Goal: Task Accomplishment & Management: Manage account settings

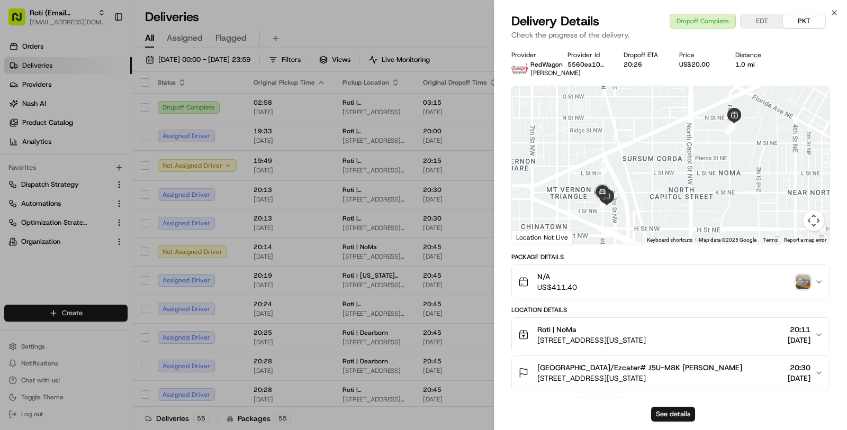
scroll to position [109, 0]
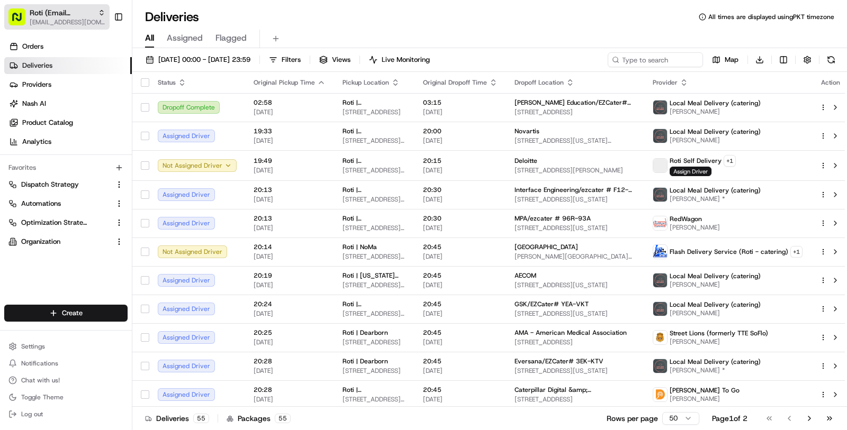
click at [77, 20] on span "[EMAIL_ADDRESS][DOMAIN_NAME]" at bounding box center [68, 22] width 76 height 8
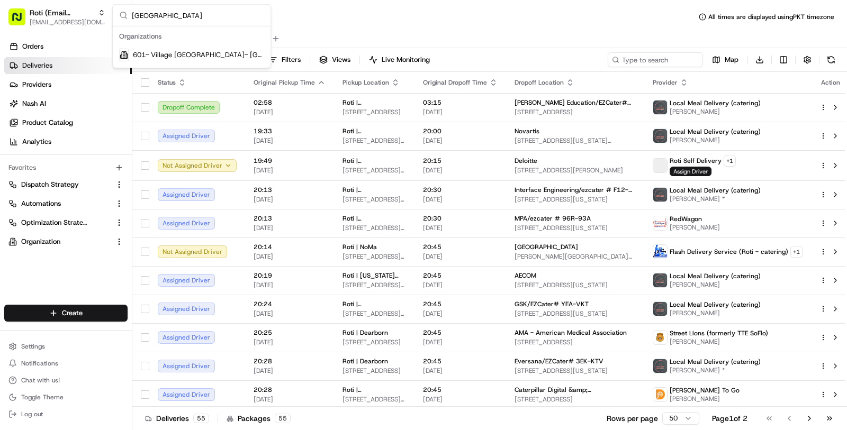
type input "west village"
click at [151, 56] on span "601- Village Burger Bar- West Village" at bounding box center [198, 55] width 131 height 10
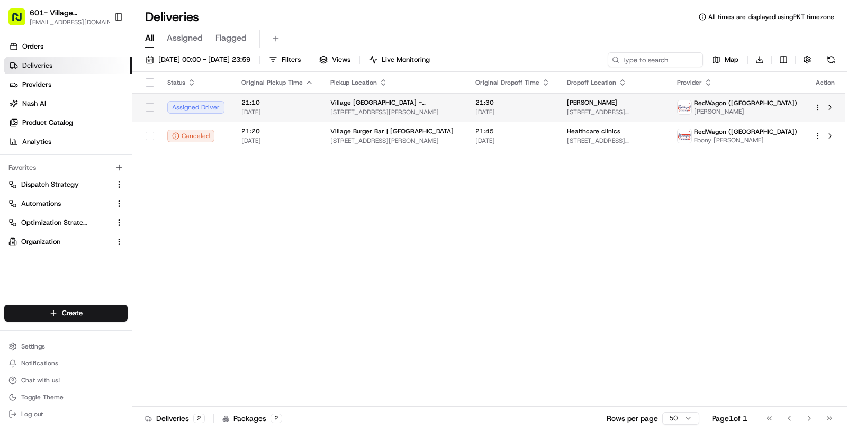
click at [250, 96] on td "21:10 19/08/2025" at bounding box center [277, 107] width 89 height 29
click at [782, 42] on div "All Assigned Flagged" at bounding box center [489, 39] width 715 height 19
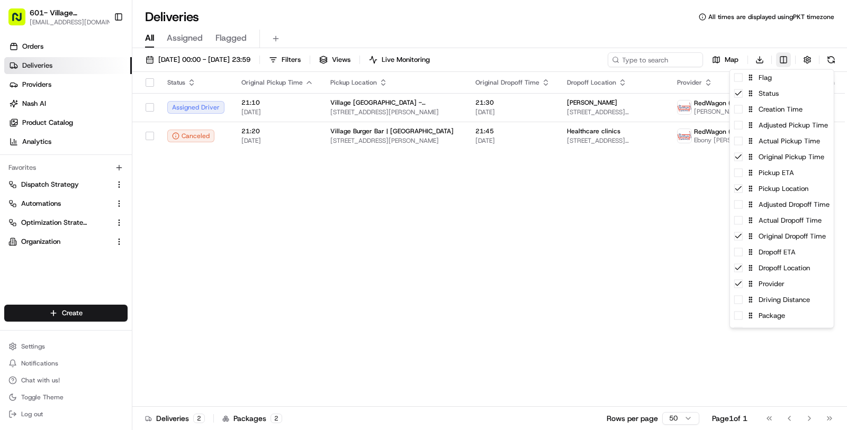
click at [782, 56] on html "601- Village Burger Bar- West Village masood@usenash.com Toggle Sidebar Orders …" at bounding box center [423, 215] width 847 height 430
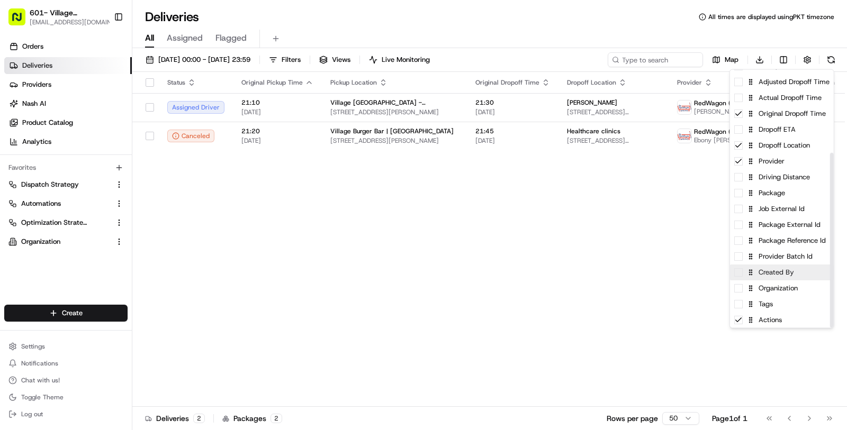
click at [781, 275] on div "Created By" at bounding box center [782, 273] width 104 height 16
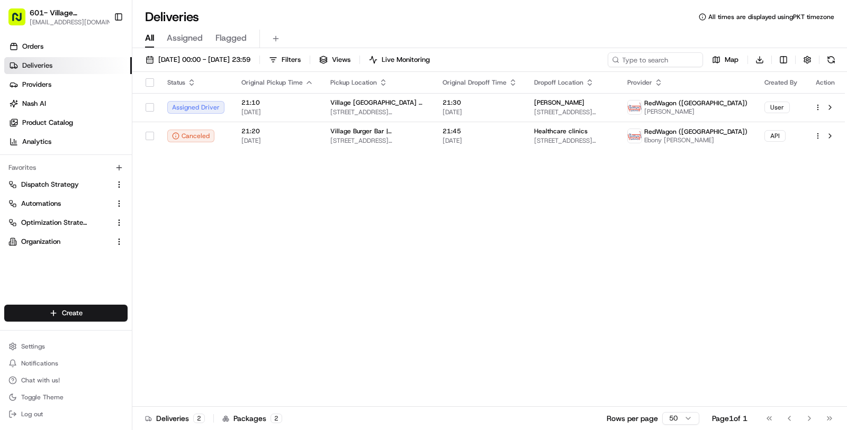
click at [603, 264] on html "601- Village Burger Bar- West Village masood@usenash.com Toggle Sidebar Orders …" at bounding box center [423, 215] width 847 height 430
click at [597, 94] on td "Grant Thornton 500 N Akard St, 1200, Dallas, TX 75201, US" at bounding box center [572, 107] width 93 height 29
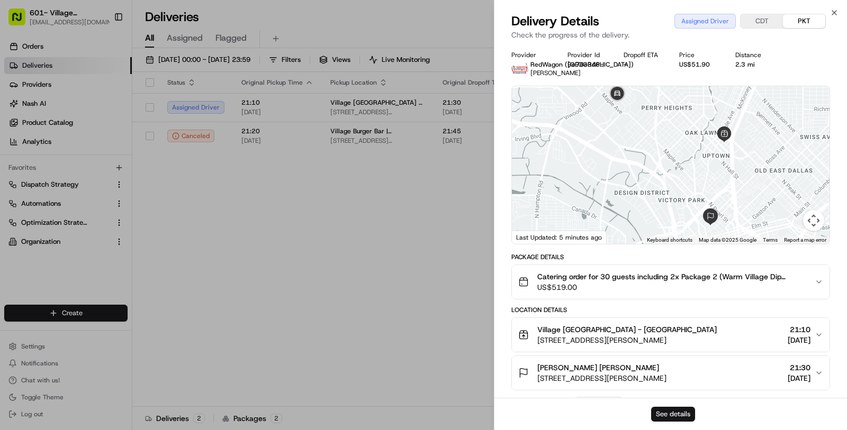
click at [684, 412] on button "See details" at bounding box center [673, 414] width 44 height 15
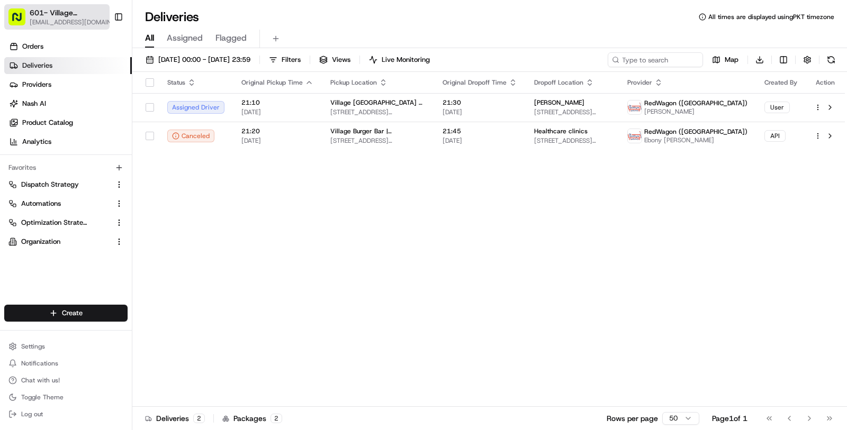
click at [46, 19] on span "[EMAIL_ADDRESS][DOMAIN_NAME]" at bounding box center [74, 22] width 88 height 8
type input "v"
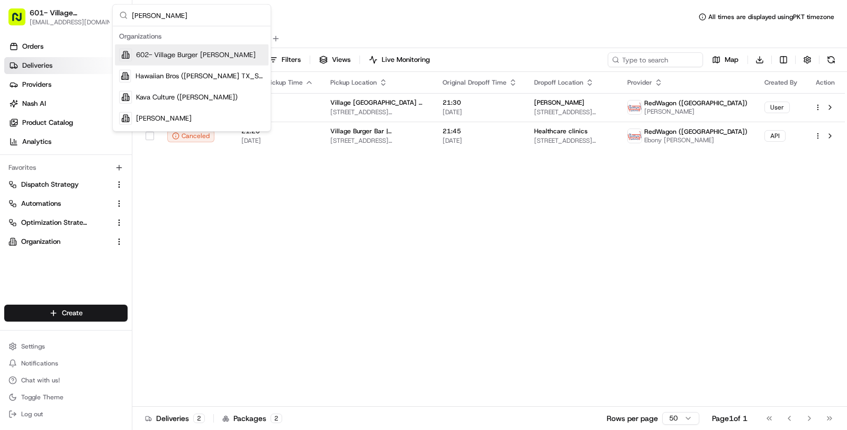
type input "allen"
click at [182, 52] on span "602- Village Burger Bar- Allen" at bounding box center [196, 55] width 120 height 10
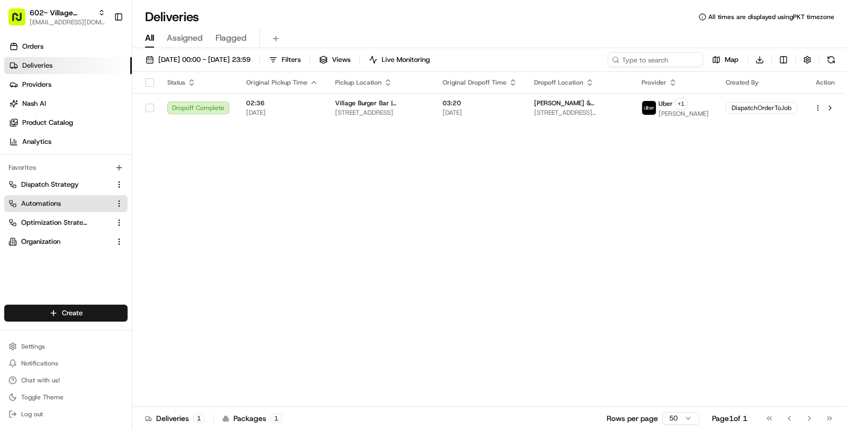
click at [66, 204] on link "Automations" at bounding box center [59, 204] width 102 height 10
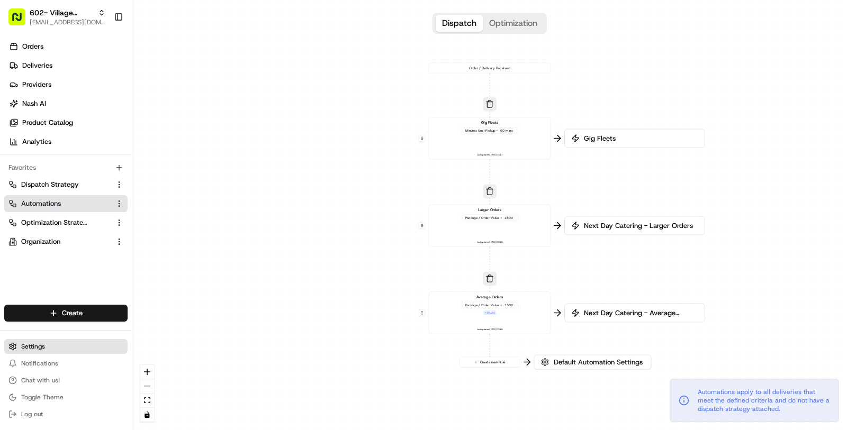
click at [76, 350] on button "Settings" at bounding box center [65, 346] width 123 height 15
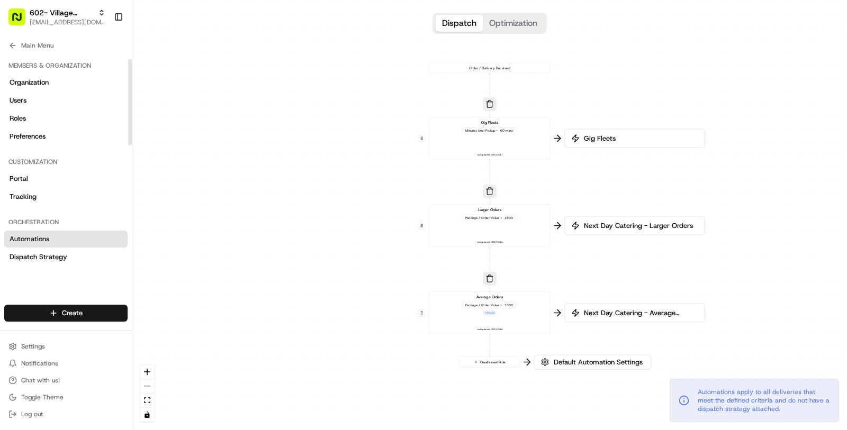
scroll to position [336, 0]
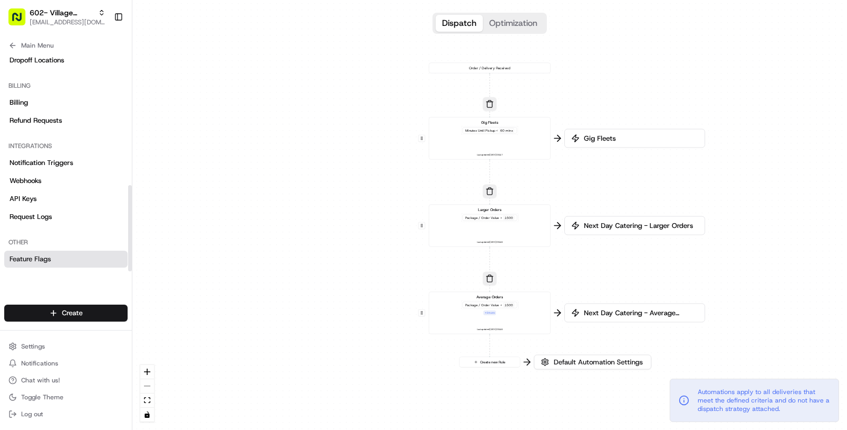
click at [76, 251] on link "Feature Flags" at bounding box center [65, 259] width 123 height 17
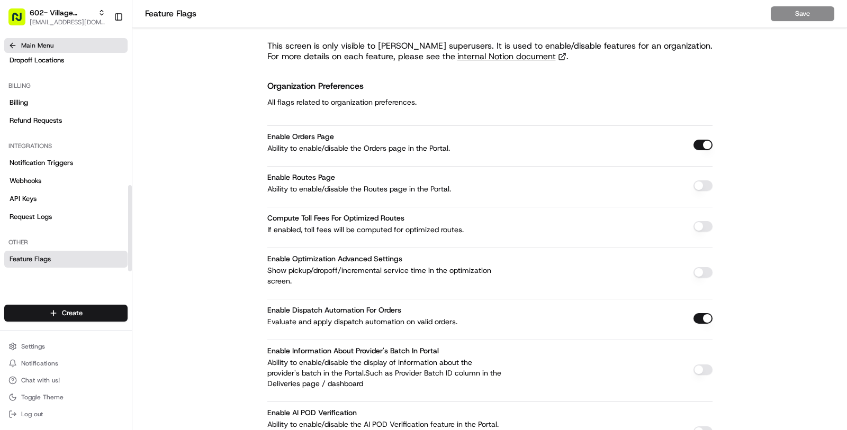
click at [55, 43] on button "Main Menu" at bounding box center [65, 45] width 123 height 15
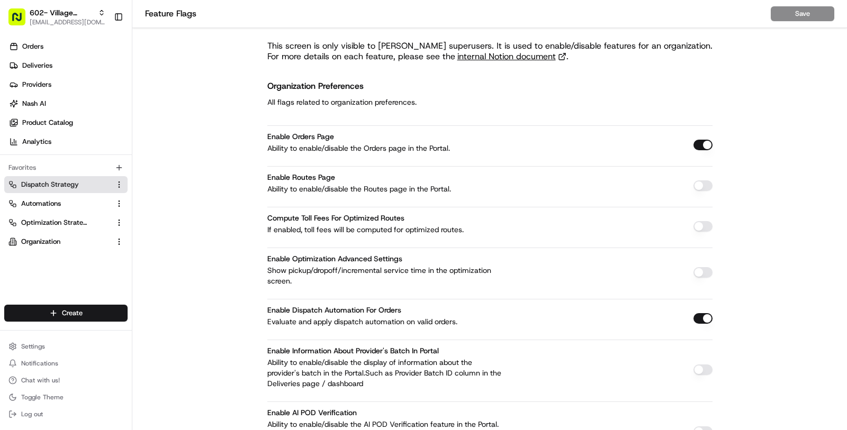
click at [85, 181] on link "Dispatch Strategy" at bounding box center [59, 185] width 102 height 10
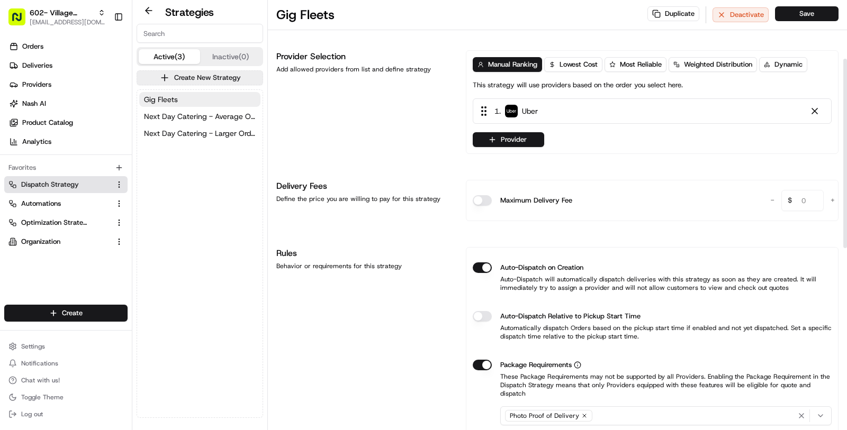
scroll to position [133, 0]
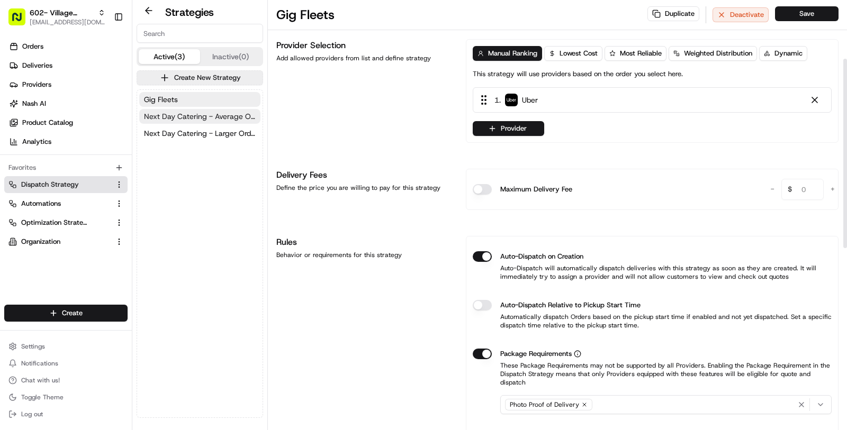
click at [211, 117] on span "Next Day Catering - Average Orders" at bounding box center [200, 116] width 112 height 11
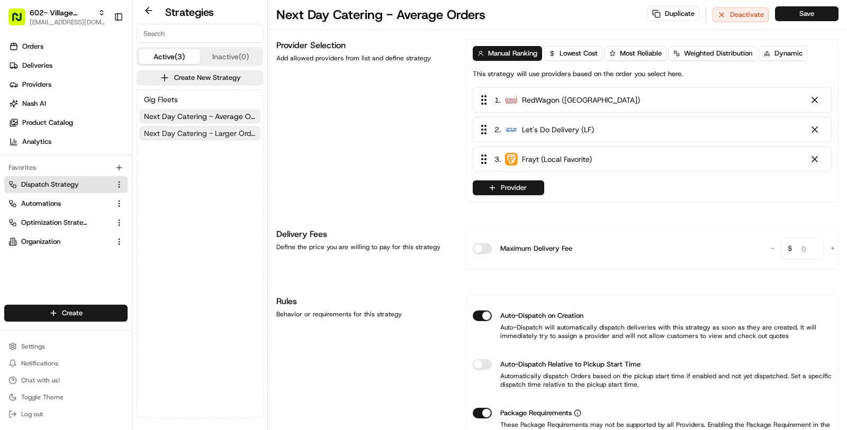
click at [215, 132] on span "Next Day Catering - Larger Orders" at bounding box center [200, 133] width 112 height 11
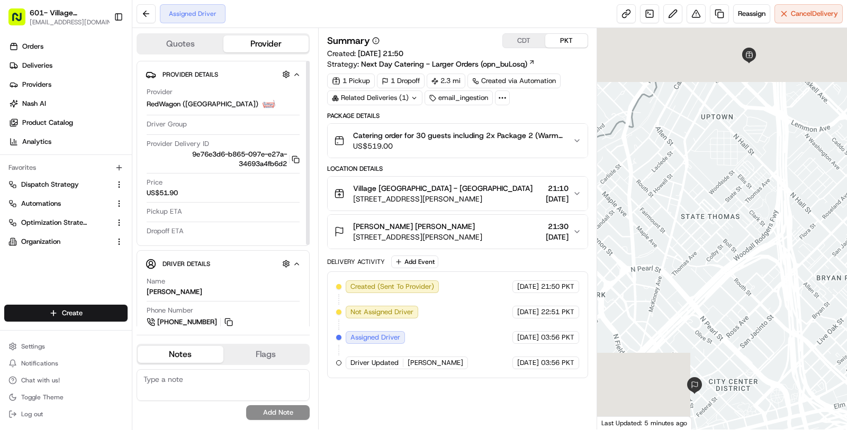
click at [336, 212] on div "Location Details Village Burger Bar - West Village 3699 McKinney Ave, Dallas, T…" at bounding box center [457, 207] width 261 height 85
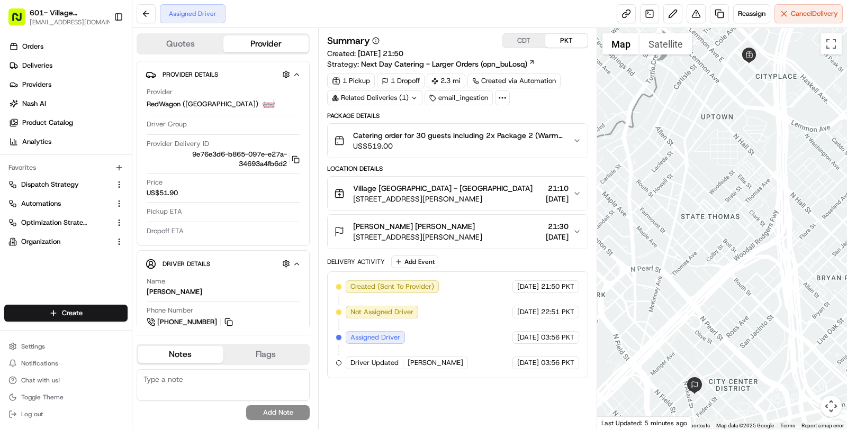
click at [517, 132] on span "Catering order for 30 guests including 2x Package 2 (Warm Village Dip Platter, …" at bounding box center [458, 135] width 211 height 11
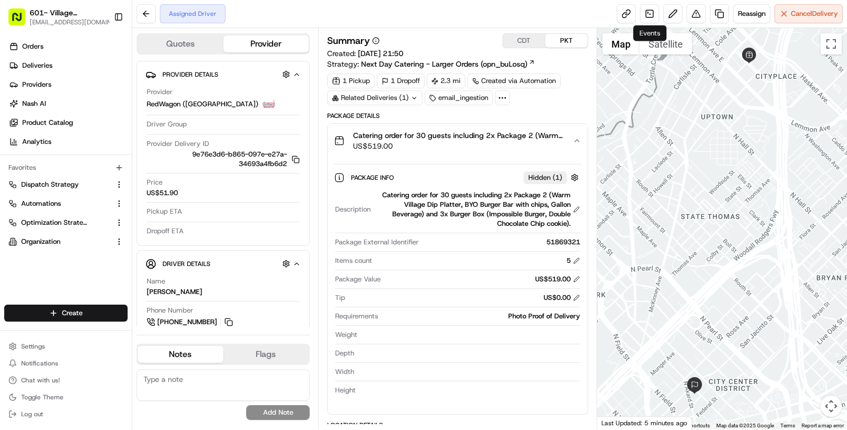
click at [648, 33] on div "Events Events" at bounding box center [649, 33] width 33 height 16
click at [648, 15] on link at bounding box center [649, 13] width 19 height 19
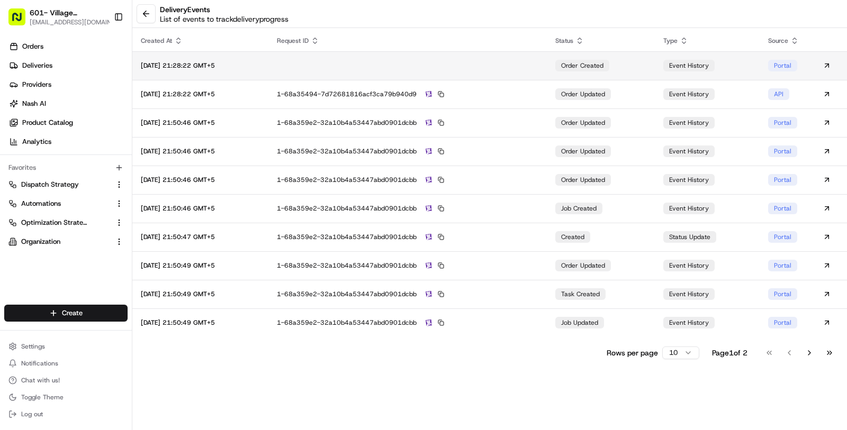
click at [507, 68] on td at bounding box center [407, 65] width 278 height 29
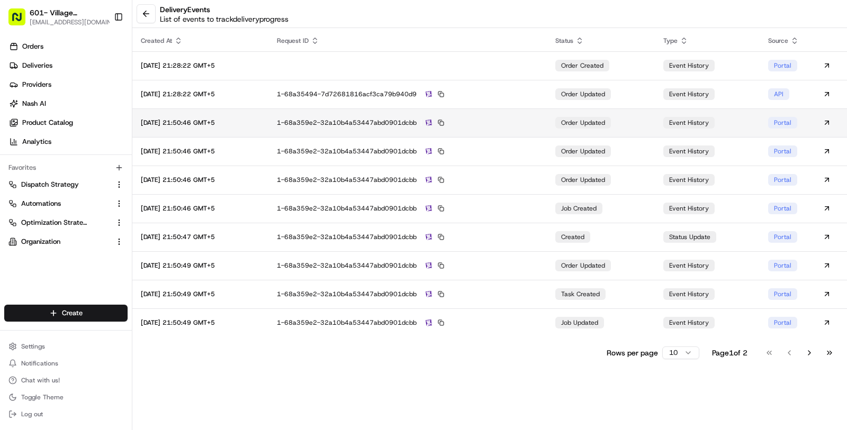
click at [508, 115] on td "1-68a359e2-32a10b4a53447abd0901dcbb" at bounding box center [407, 123] width 278 height 29
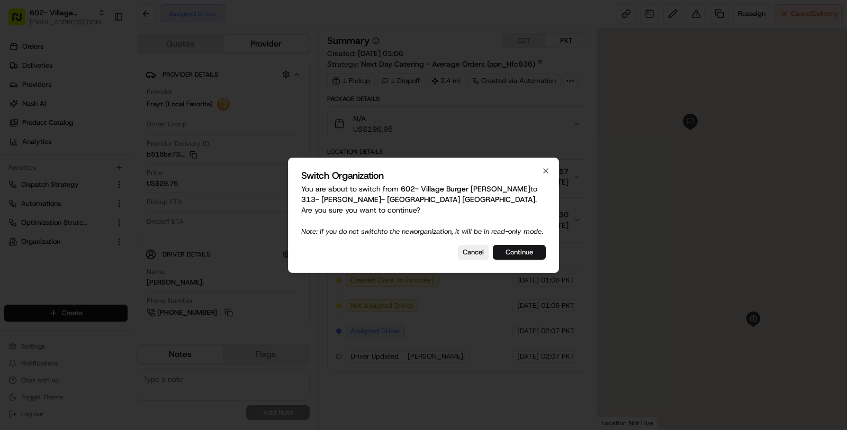
click at [513, 259] on button "Continue" at bounding box center [519, 252] width 53 height 15
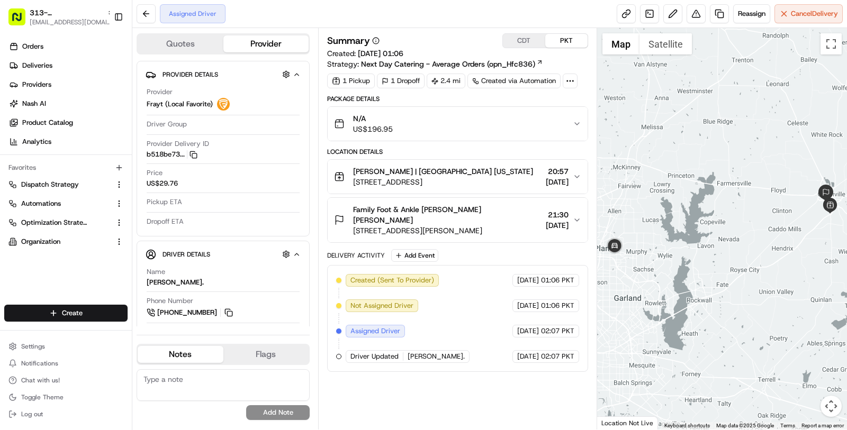
click at [529, 39] on button "CDT" at bounding box center [524, 41] width 42 height 14
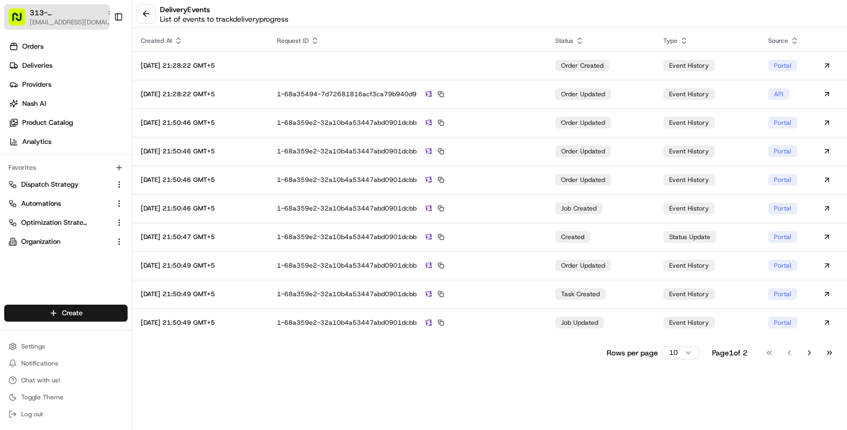
click at [61, 14] on span "313- Snuffer's- Greenville TX" at bounding box center [66, 12] width 73 height 11
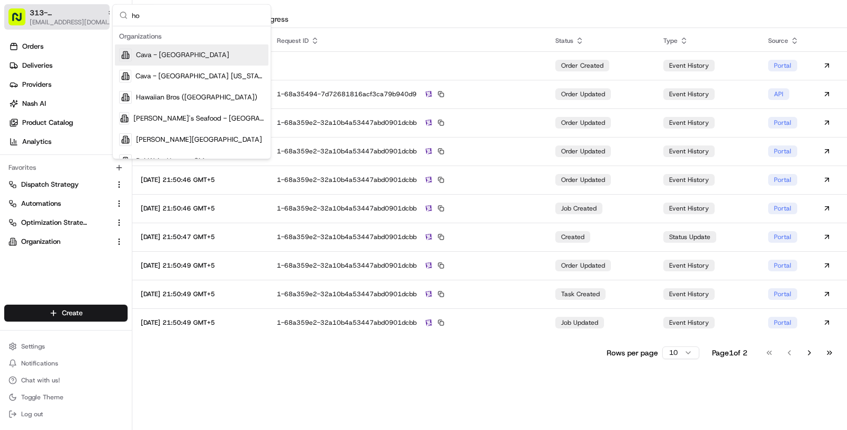
type input "h"
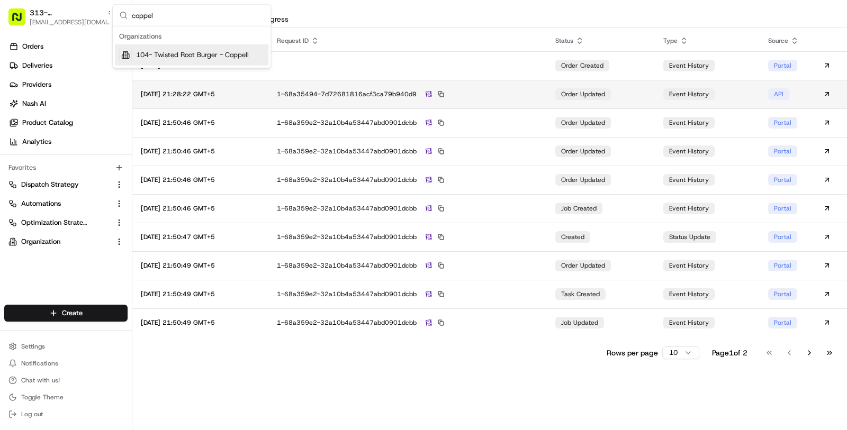
type input "coppel"
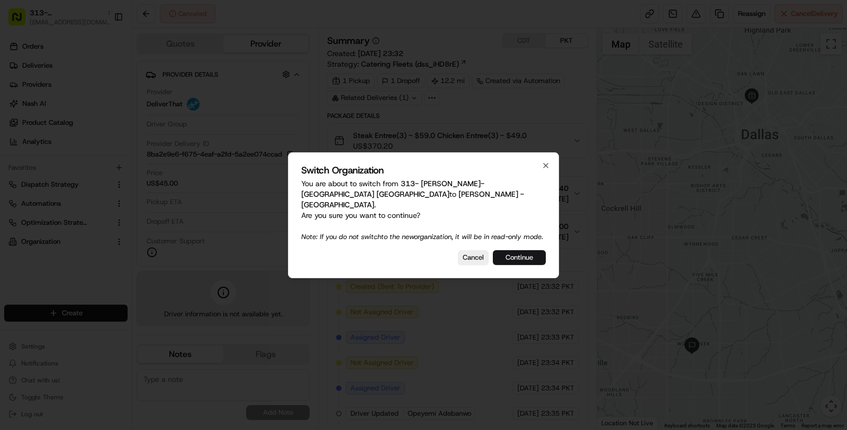
click at [498, 260] on button "Continue" at bounding box center [519, 257] width 53 height 15
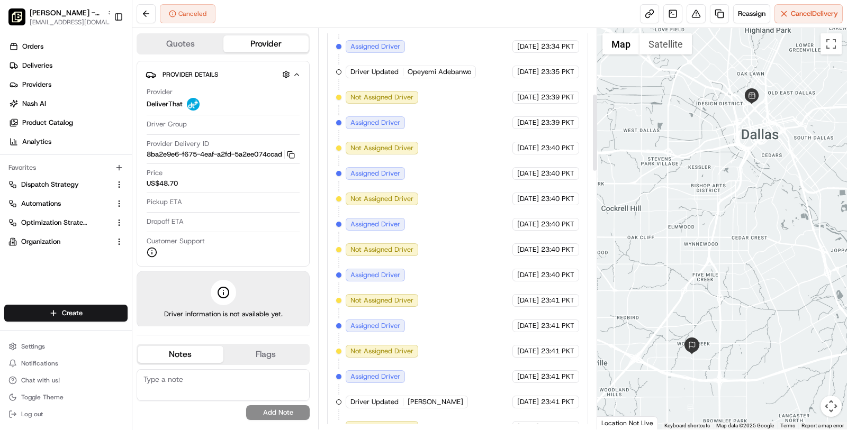
scroll to position [339, 0]
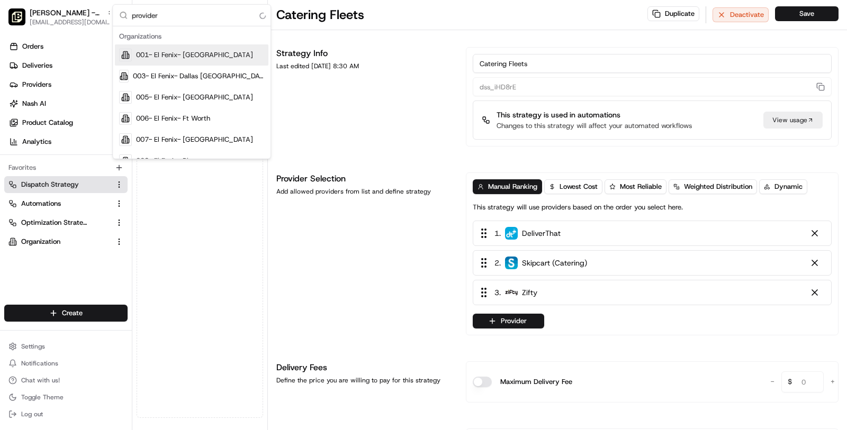
type input "provider"
